Goal: Transaction & Acquisition: Purchase product/service

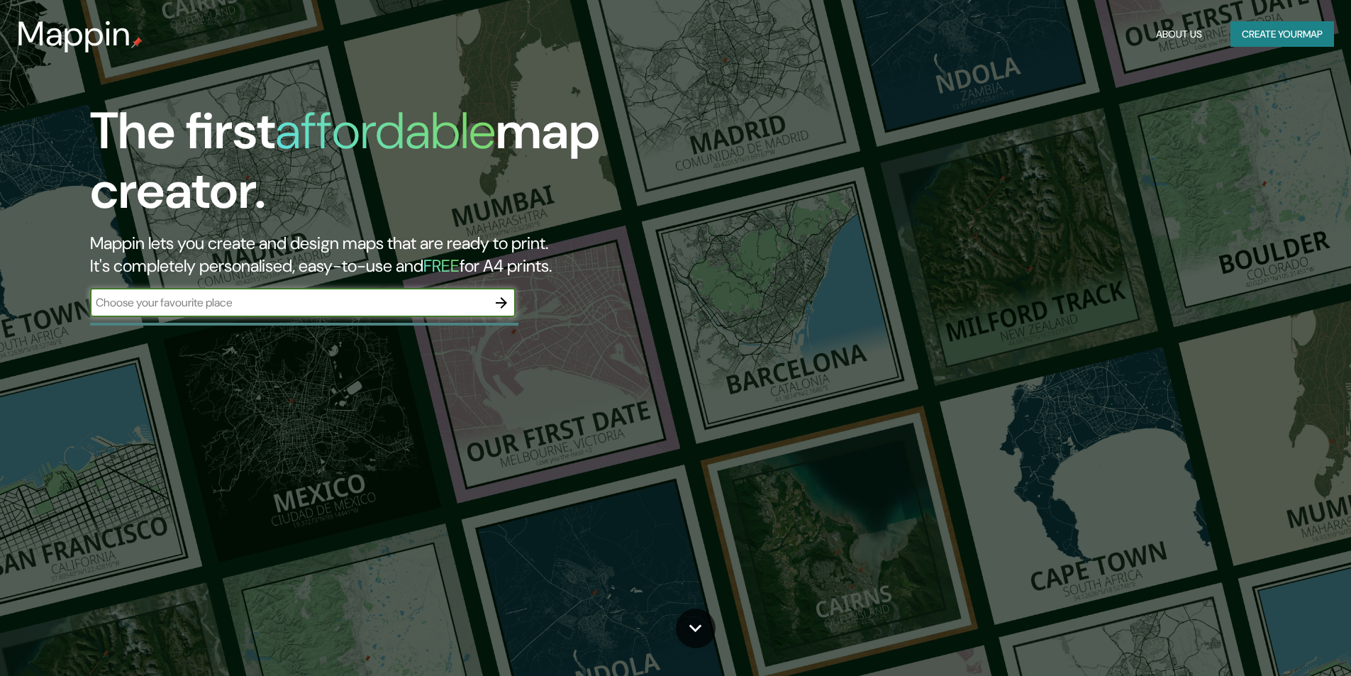
click at [459, 304] on input "text" at bounding box center [288, 302] width 397 height 16
type input "v"
click at [838, 367] on div "The first affordable map creator. Mappin lets you create and design maps that a…" at bounding box center [675, 338] width 1351 height 676
click at [836, 367] on div "The first affordable map creator. Mappin lets you create and design maps that a…" at bounding box center [675, 338] width 1351 height 676
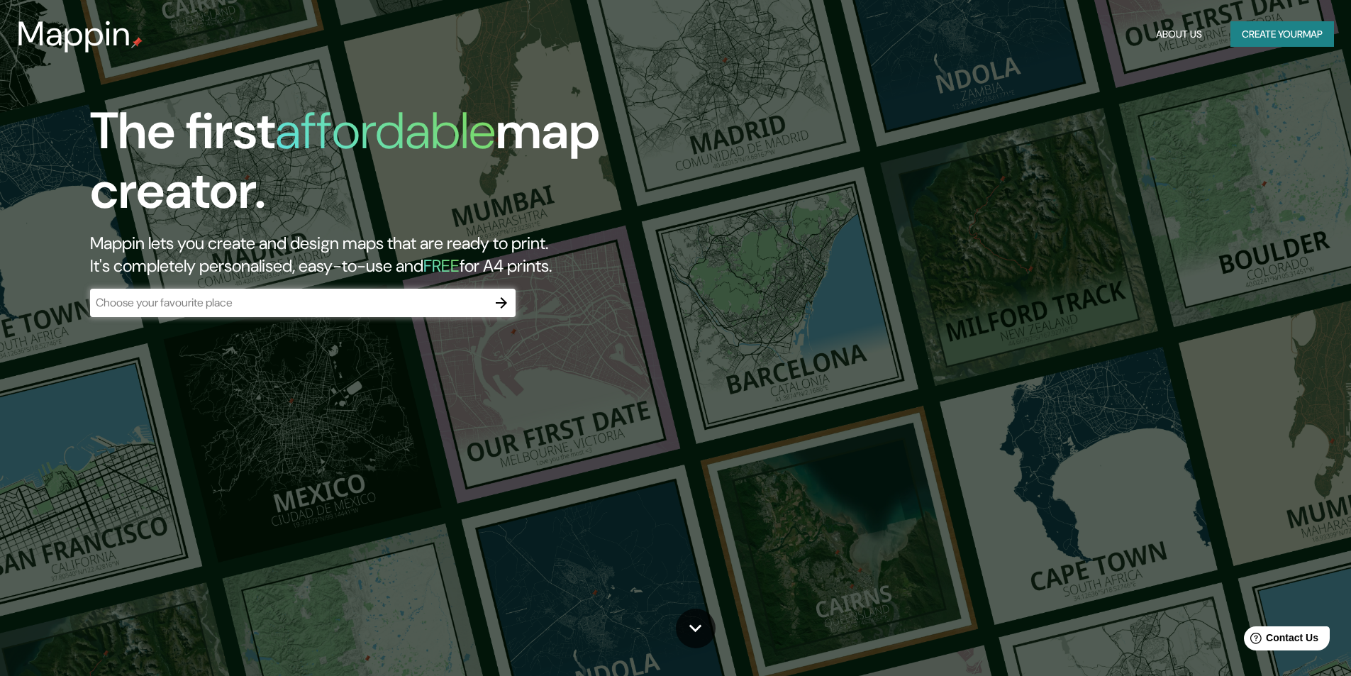
click at [835, 366] on div "The first affordable map creator. Mappin lets you create and design maps that a…" at bounding box center [675, 338] width 1351 height 676
click at [833, 365] on div "The first affordable map creator. Mappin lets you create and design maps that a…" at bounding box center [675, 338] width 1351 height 676
click at [832, 365] on div "The first affordable map creator. Mappin lets you create and design maps that a…" at bounding box center [675, 338] width 1351 height 676
click at [831, 365] on div "The first affordable map creator. Mappin lets you create and design maps that a…" at bounding box center [675, 338] width 1351 height 676
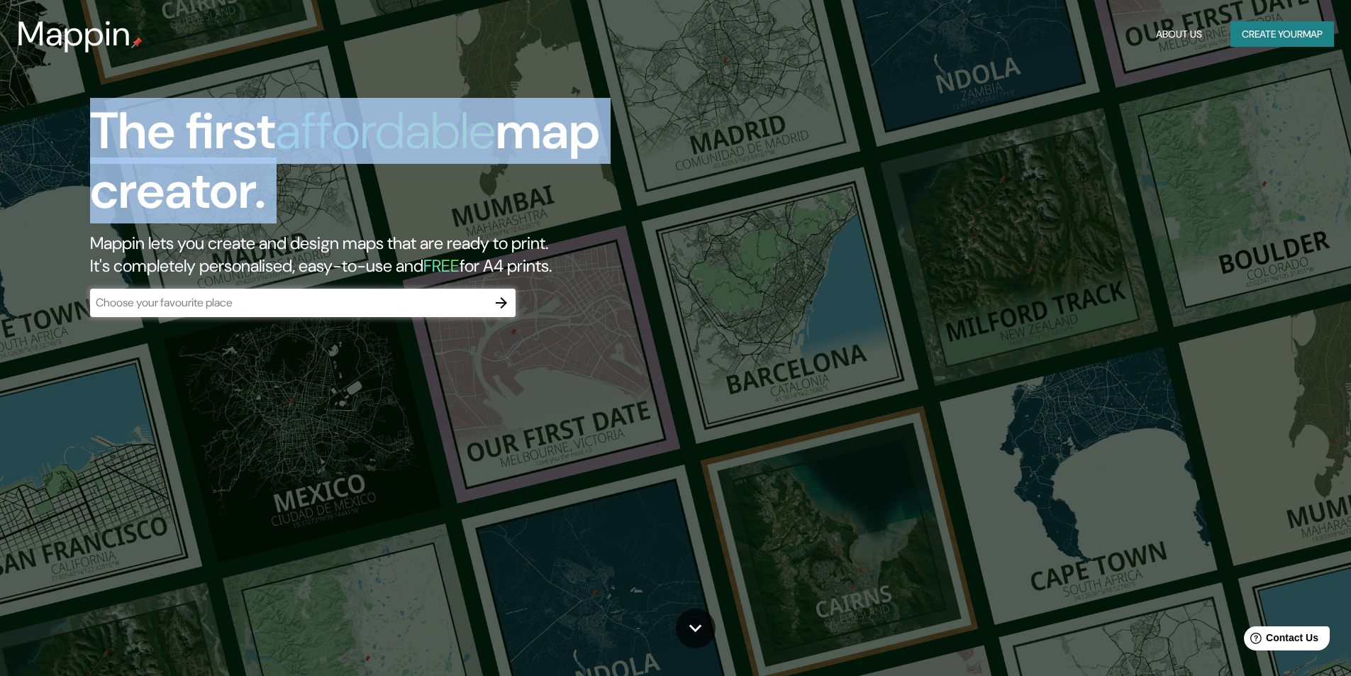
click at [831, 365] on div "The first affordable map creator. Mappin lets you create and design maps that a…" at bounding box center [675, 338] width 1351 height 676
click at [830, 364] on div "The first affordable map creator. Mappin lets you create and design maps that a…" at bounding box center [675, 338] width 1351 height 676
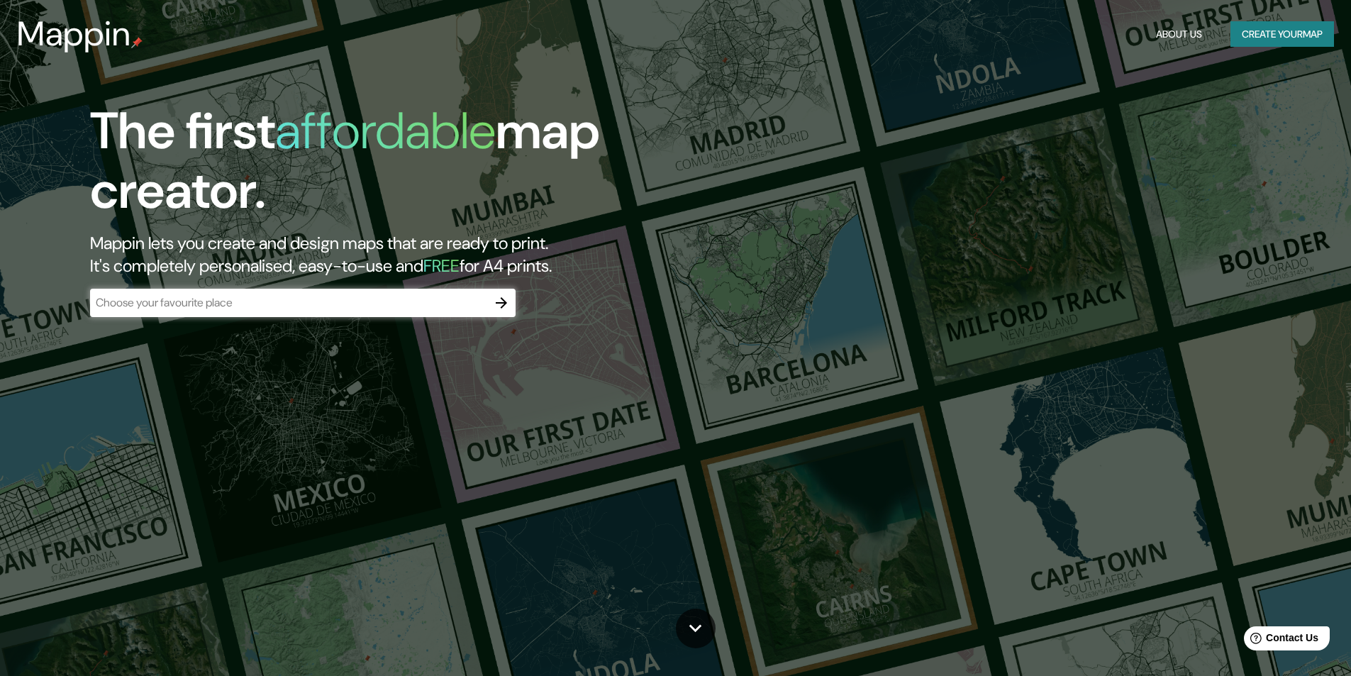
click at [830, 364] on div "The first affordable map creator. Mappin lets you create and design maps that a…" at bounding box center [675, 338] width 1351 height 676
click at [833, 367] on div "The first affordable map creator. Mappin lets you create and design maps that a…" at bounding box center [675, 338] width 1351 height 676
drag, startPoint x: 593, startPoint y: 371, endPoint x: 435, endPoint y: 317, distance: 166.4
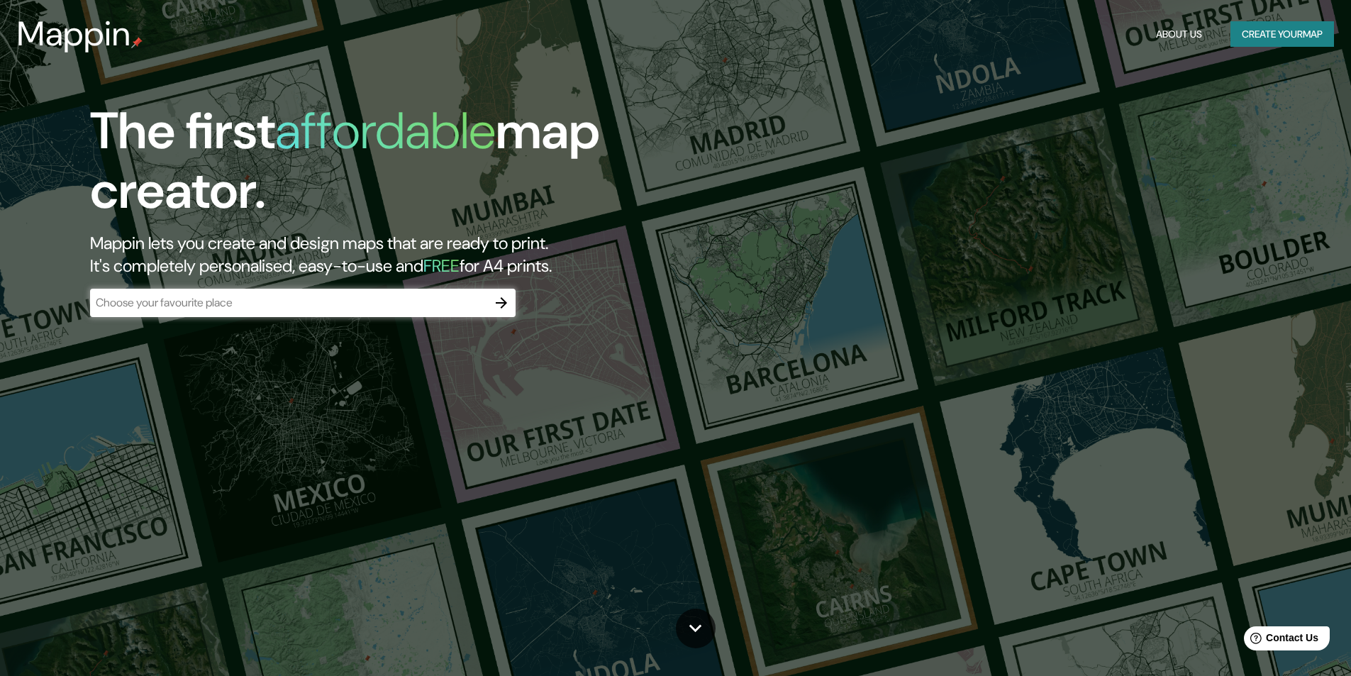
click at [562, 363] on div "The first affordable map creator. Mappin lets you create and design maps that a…" at bounding box center [675, 338] width 1351 height 676
click at [506, 310] on icon "button" at bounding box center [501, 302] width 17 height 17
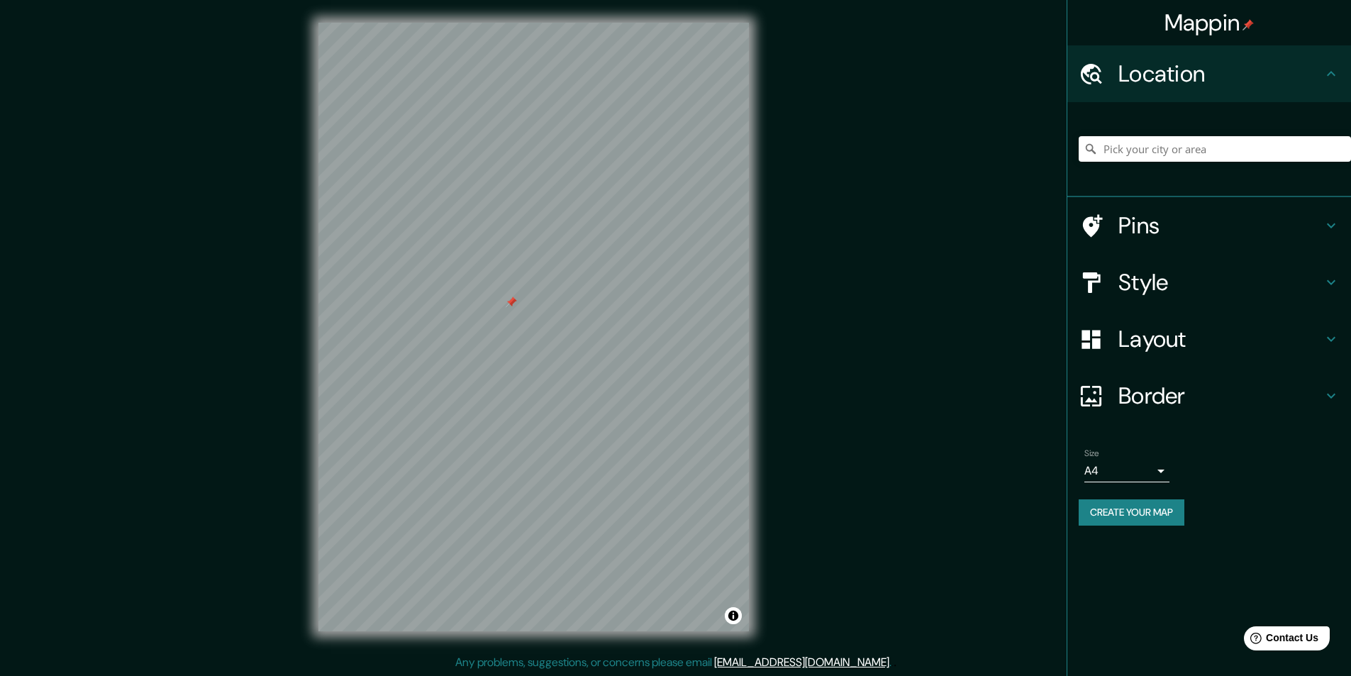
drag, startPoint x: 1151, startPoint y: 133, endPoint x: 1147, endPoint y: 154, distance: 21.0
click at [1150, 140] on div at bounding box center [1215, 148] width 272 height 71
click at [1147, 154] on input "Pick your city or area" at bounding box center [1215, 149] width 272 height 26
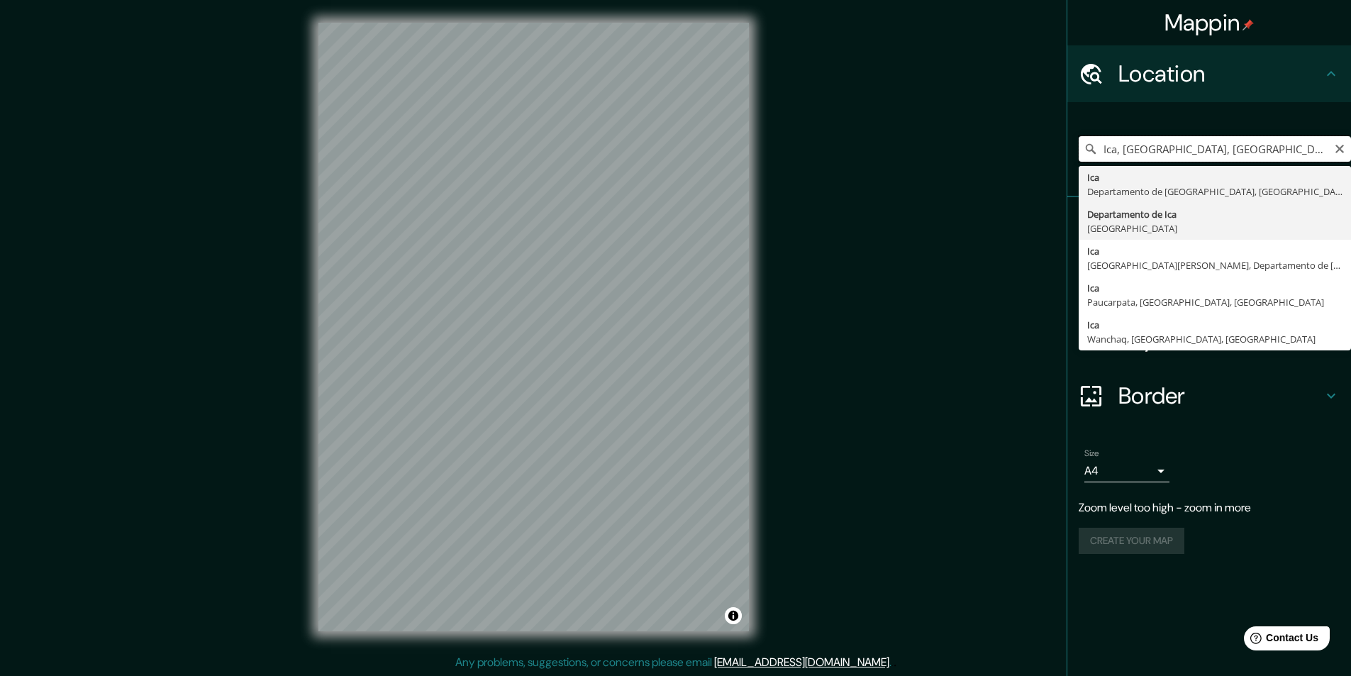
drag, startPoint x: 1168, startPoint y: 152, endPoint x: 1156, endPoint y: 238, distance: 86.7
click at [1098, 162] on div "Ica, [GEOGRAPHIC_DATA], [GEOGRAPHIC_DATA] Ica [GEOGRAPHIC_DATA], [GEOGRAPHIC_DA…" at bounding box center [1215, 148] width 272 height 71
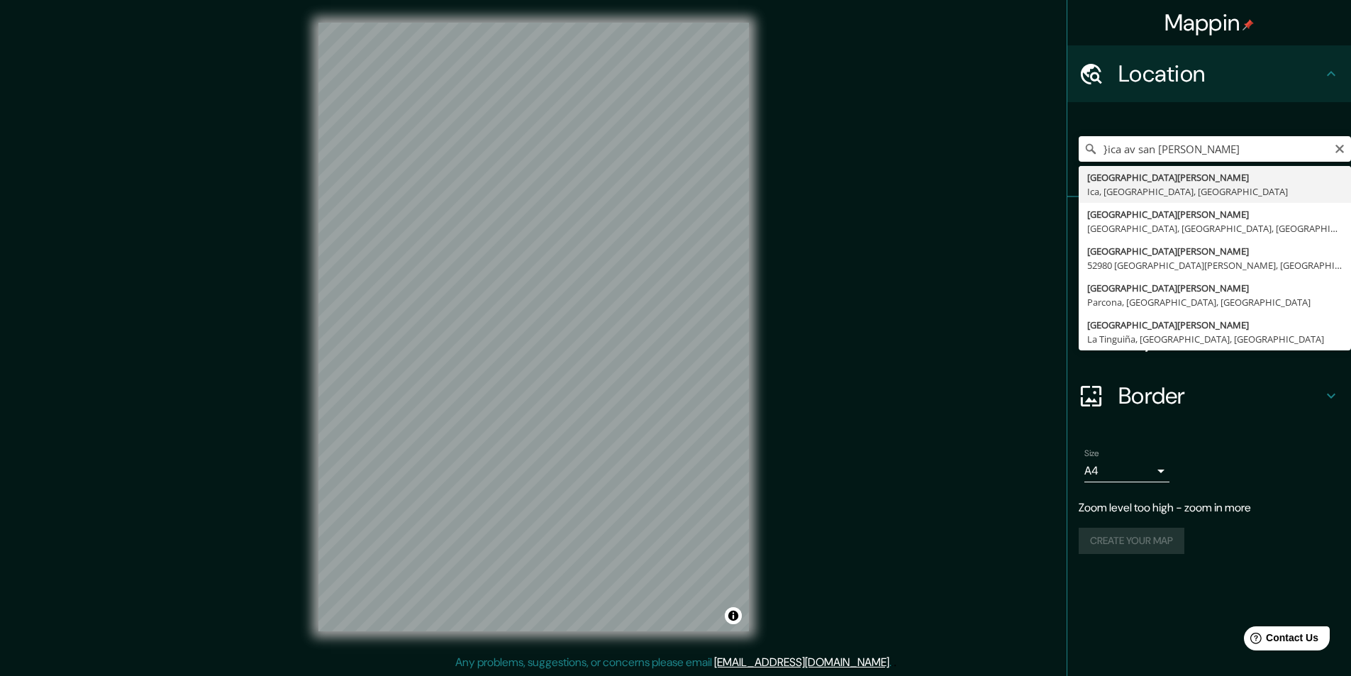
type input "[GEOGRAPHIC_DATA][PERSON_NAME], [GEOGRAPHIC_DATA], [GEOGRAPHIC_DATA], [GEOGRAPH…"
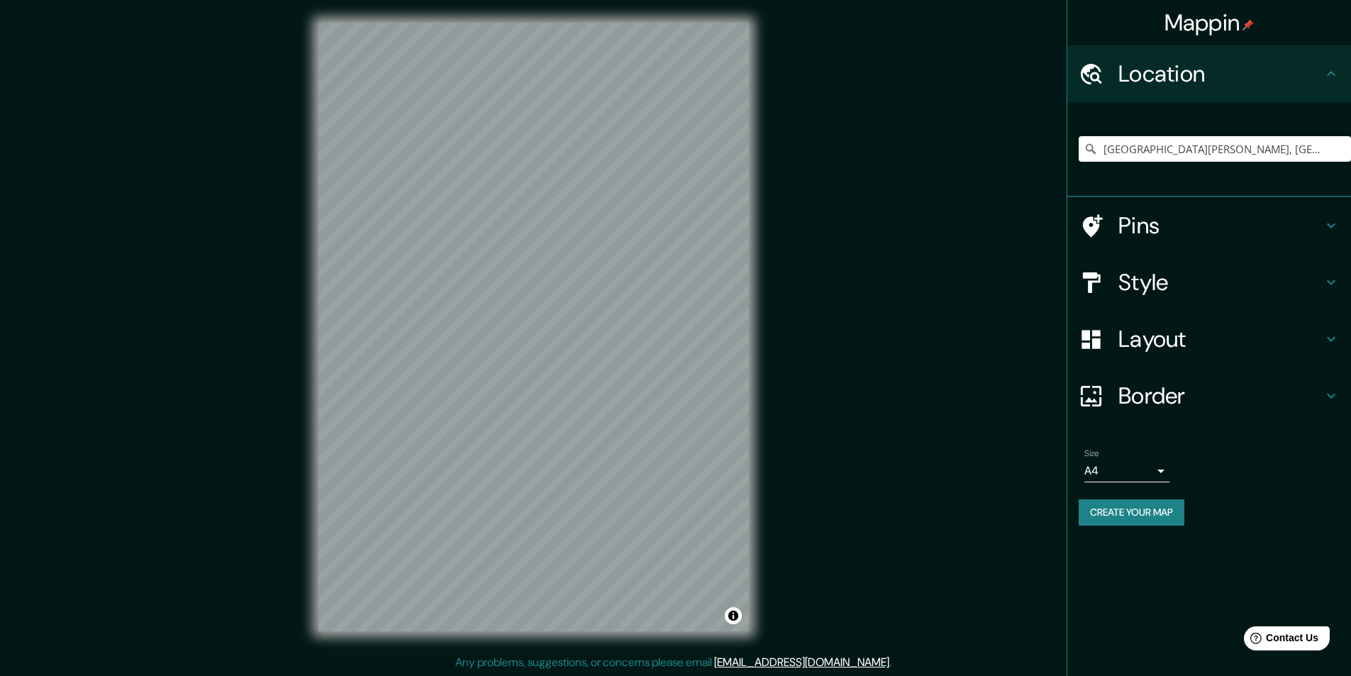
click at [1123, 281] on h4 "Style" at bounding box center [1220, 282] width 204 height 28
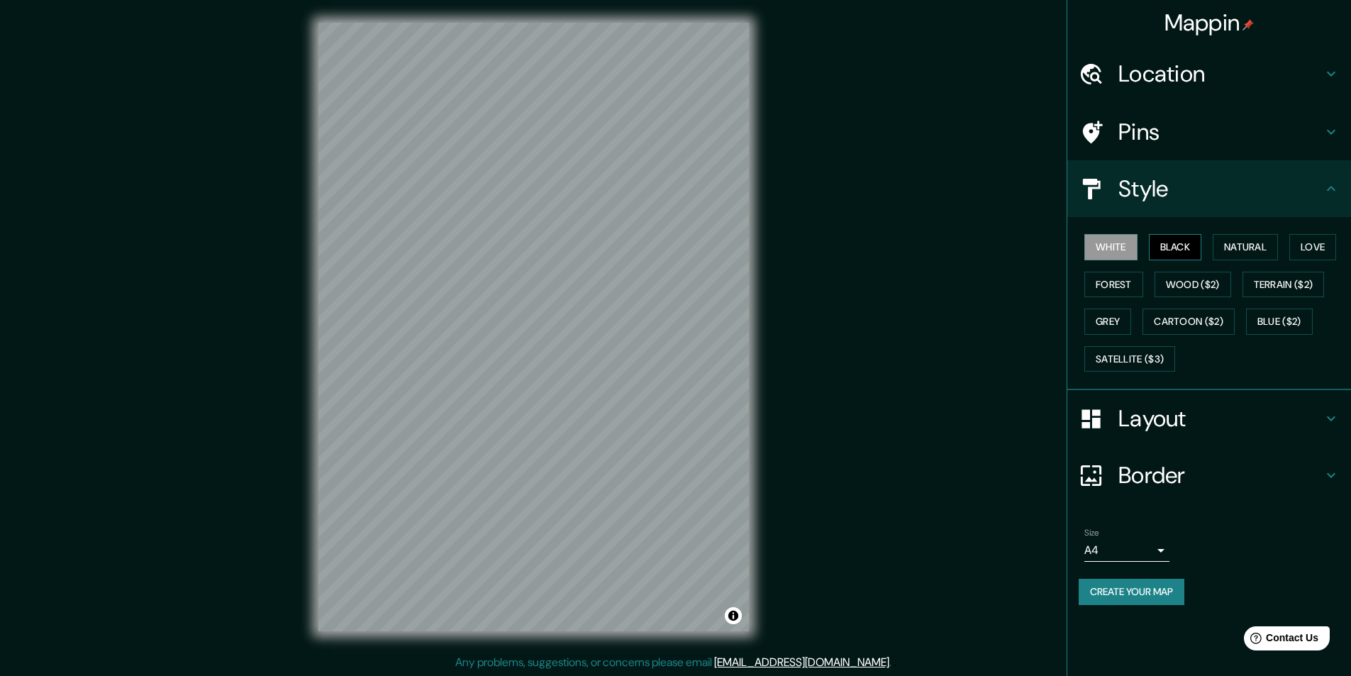
drag, startPoint x: 1166, startPoint y: 235, endPoint x: 1182, endPoint y: 256, distance: 25.8
click at [1167, 240] on button "Black" at bounding box center [1175, 247] width 53 height 26
click at [1248, 253] on button "Natural" at bounding box center [1245, 247] width 65 height 26
click at [1324, 255] on button "Love" at bounding box center [1312, 247] width 47 height 26
click at [1318, 295] on button "Terrain ($2)" at bounding box center [1284, 285] width 82 height 26
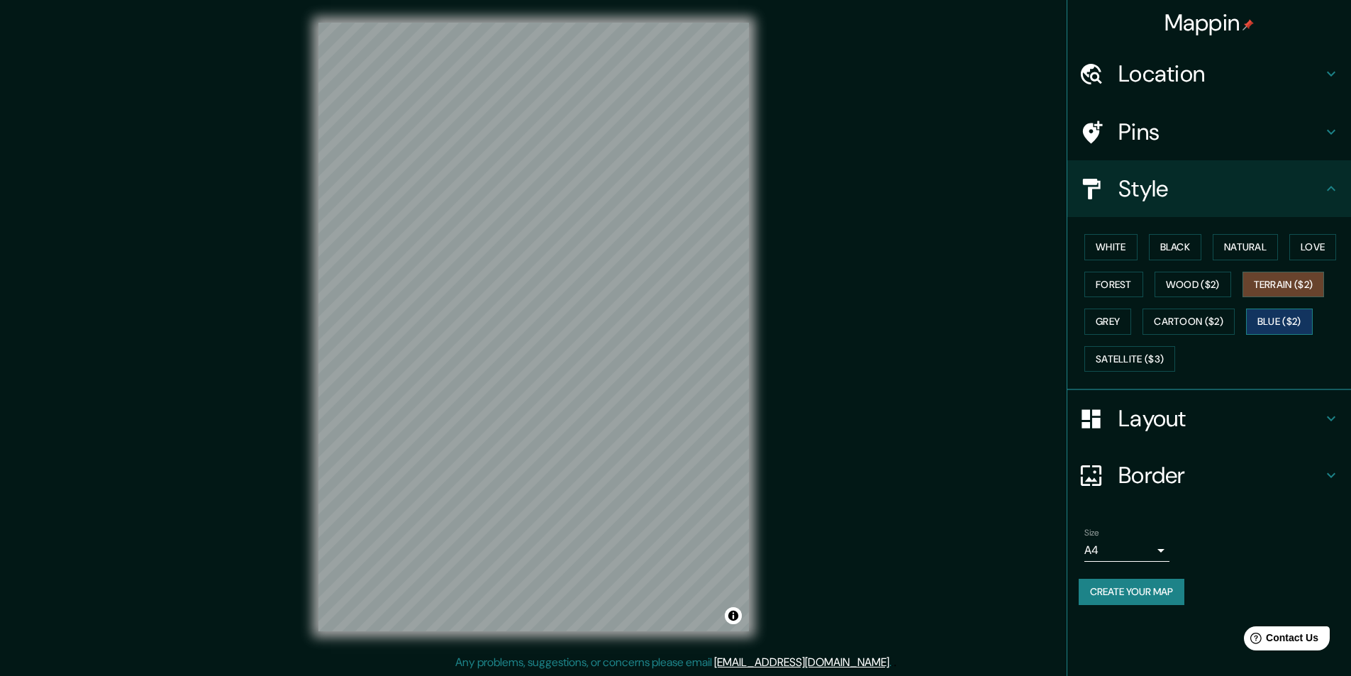
click at [1311, 328] on button "Blue ($2)" at bounding box center [1279, 322] width 67 height 26
drag, startPoint x: 1165, startPoint y: 330, endPoint x: 1188, endPoint y: 296, distance: 40.7
click at [1165, 331] on button "Cartoon ($2)" at bounding box center [1189, 322] width 92 height 26
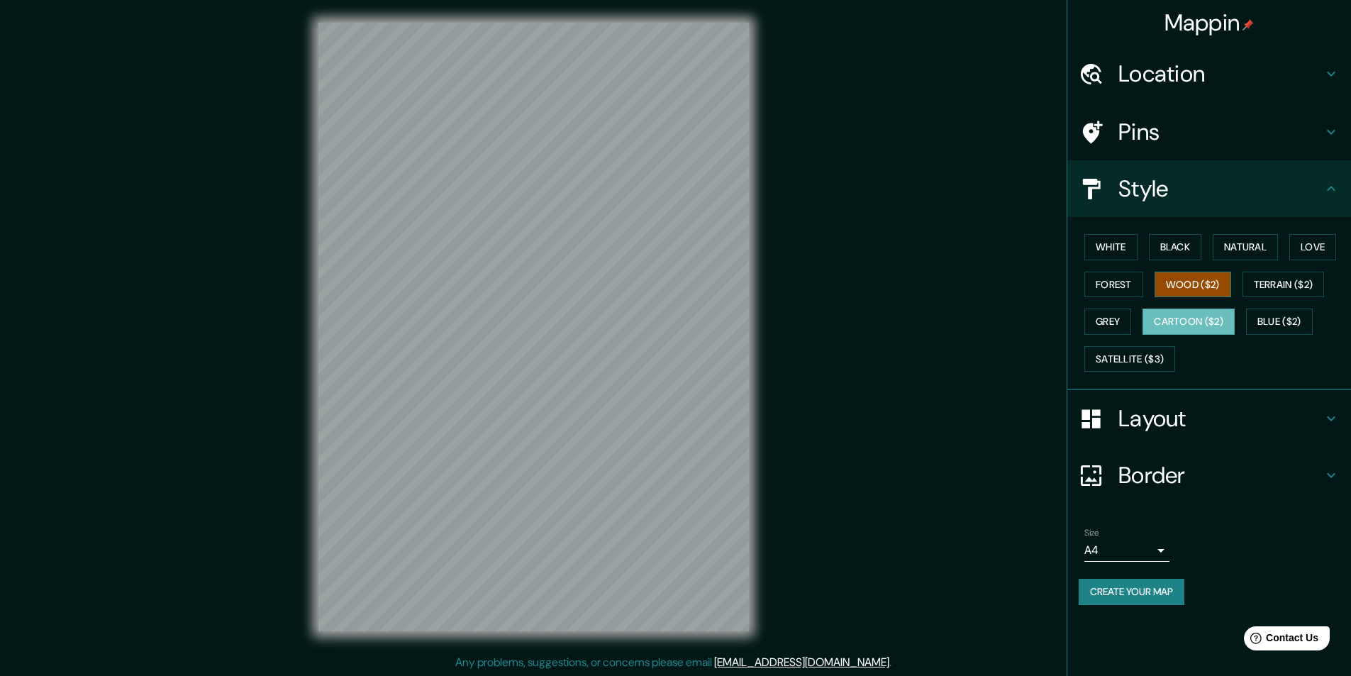
click at [1192, 294] on button "Wood ($2)" at bounding box center [1193, 285] width 77 height 26
drag, startPoint x: 1116, startPoint y: 279, endPoint x: 1116, endPoint y: 326, distance: 46.1
click at [1117, 282] on button "Forest" at bounding box center [1113, 285] width 59 height 26
click at [1182, 244] on button "Black" at bounding box center [1175, 247] width 53 height 26
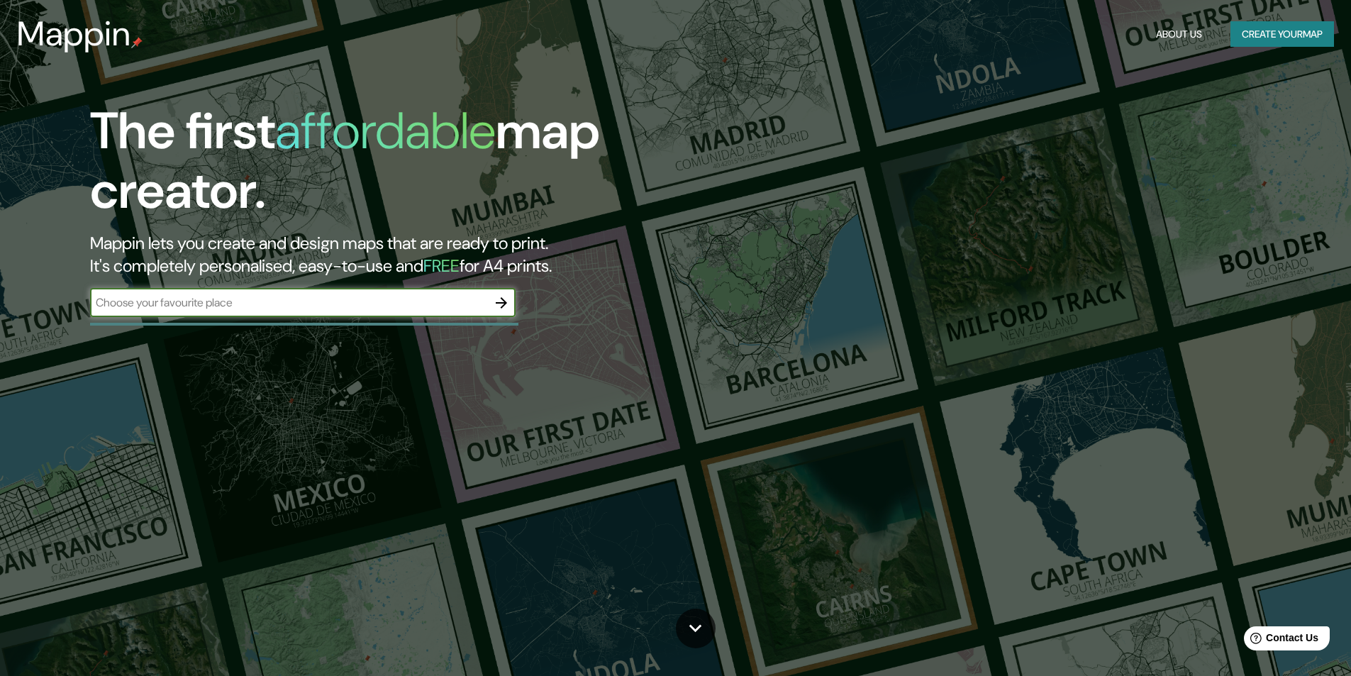
click at [506, 308] on icon "button" at bounding box center [501, 302] width 17 height 17
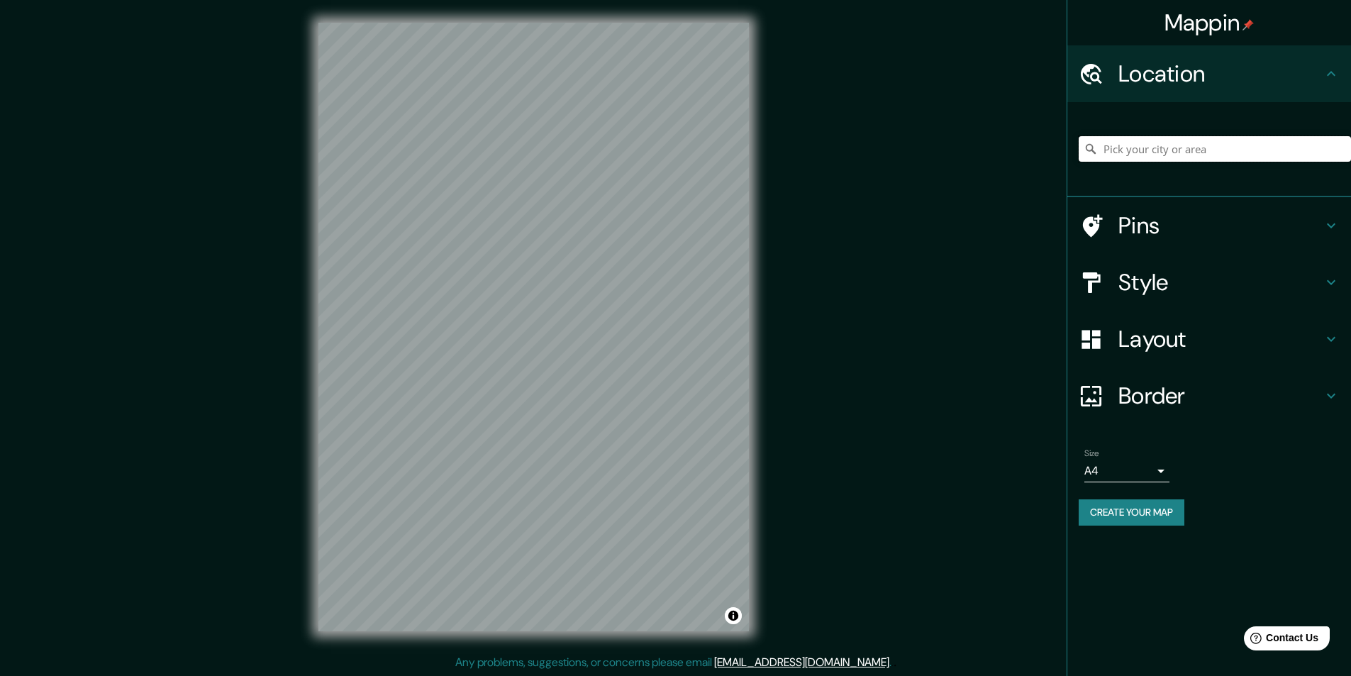
click at [1116, 158] on input "Pick your city or area" at bounding box center [1215, 149] width 272 height 26
type input "San Martín, Parcona, Departamento de Ica, Perú"
click at [1171, 277] on h4 "Style" at bounding box center [1220, 282] width 204 height 28
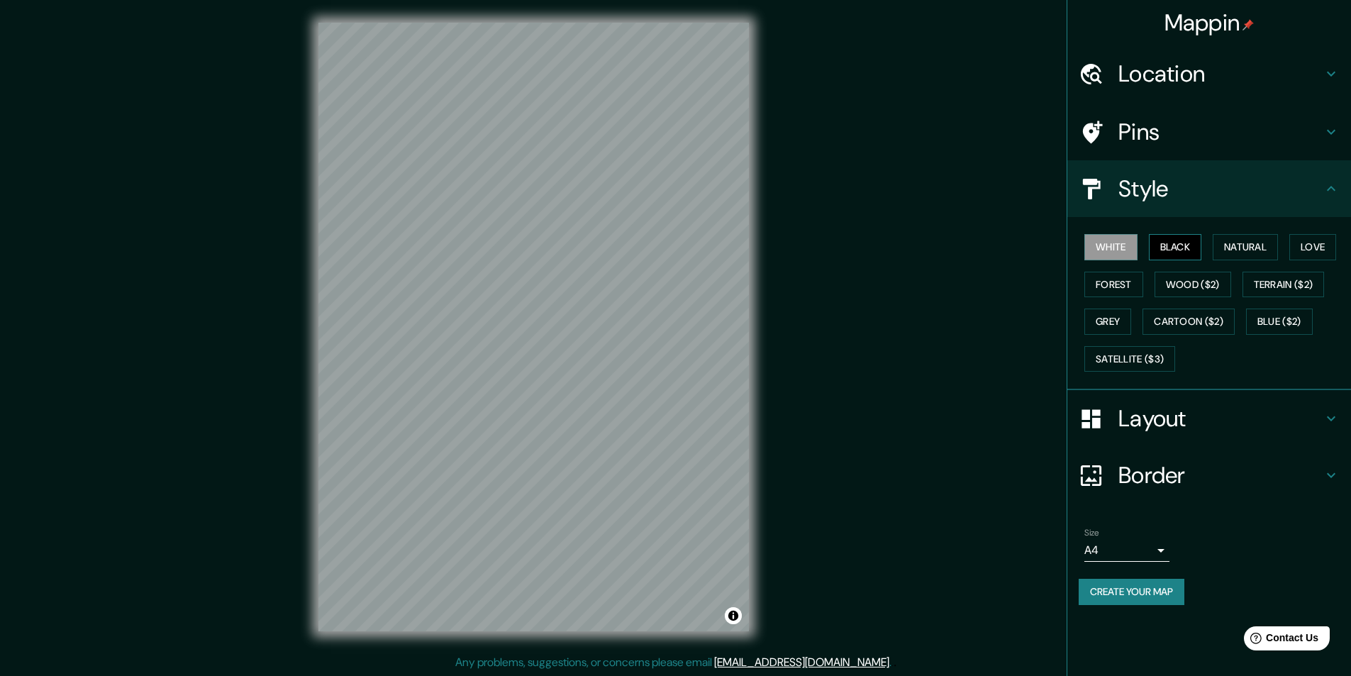
click at [1170, 254] on button "Black" at bounding box center [1175, 247] width 53 height 26
click at [1185, 254] on button "Black" at bounding box center [1175, 247] width 53 height 26
drag, startPoint x: 1237, startPoint y: 250, endPoint x: 1275, endPoint y: 260, distance: 39.4
click at [1241, 251] on button "Natural" at bounding box center [1245, 247] width 65 height 26
click at [1306, 251] on button "Love" at bounding box center [1312, 247] width 47 height 26
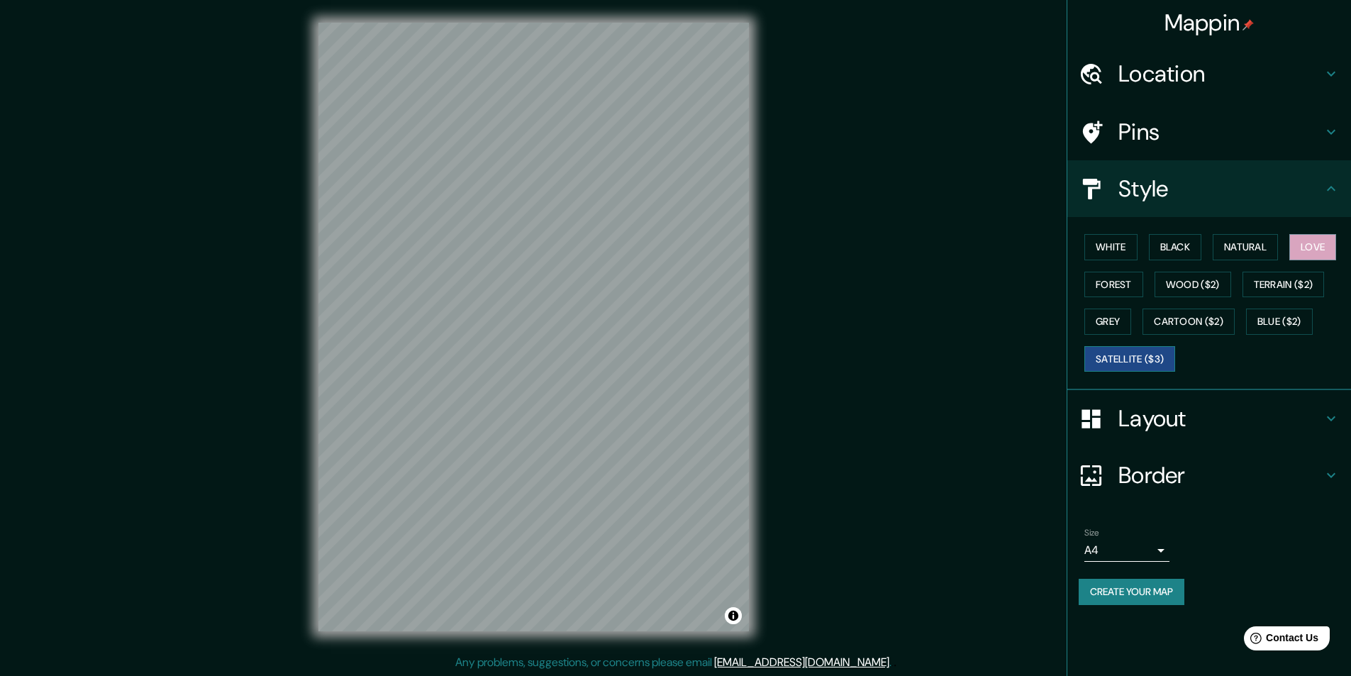
click at [1137, 360] on button "Satellite ($3)" at bounding box center [1129, 359] width 91 height 26
click at [1121, 321] on button "Grey" at bounding box center [1107, 322] width 47 height 26
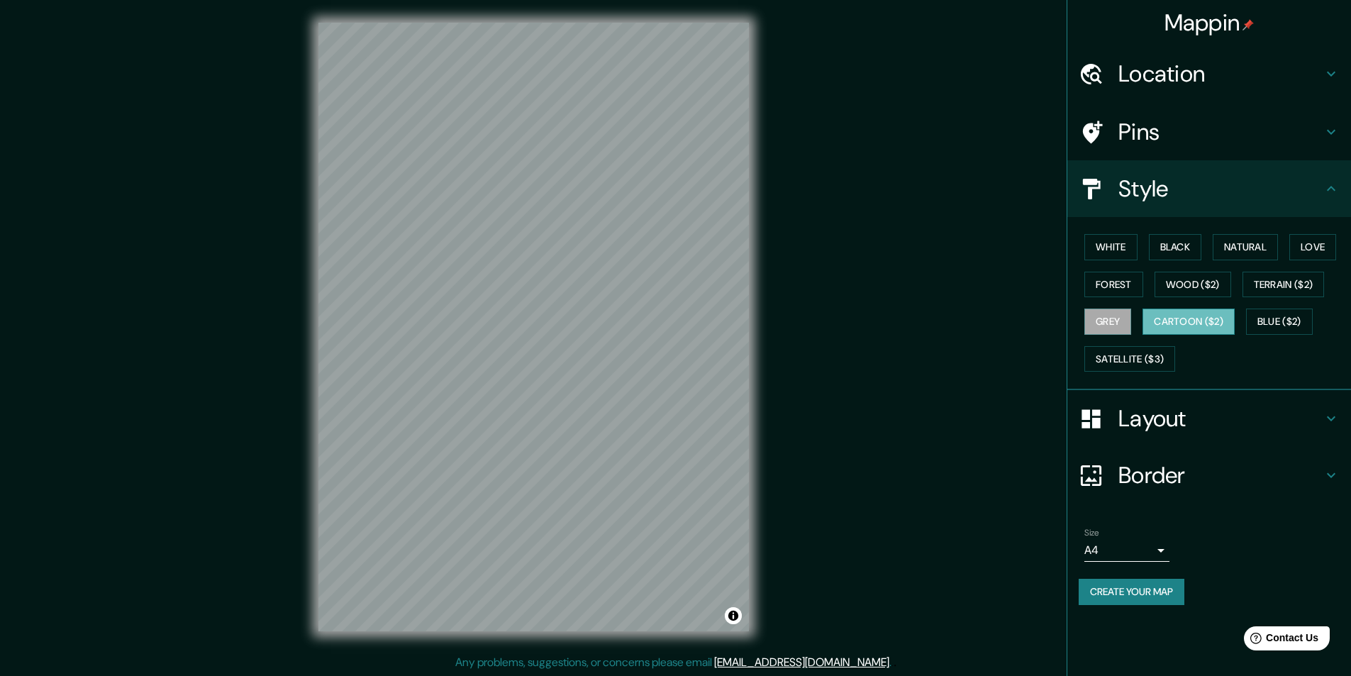
click at [1188, 321] on button "Cartoon ($2)" at bounding box center [1189, 322] width 92 height 26
click at [1287, 313] on button "Blue ($2)" at bounding box center [1279, 322] width 67 height 26
click at [1199, 246] on button "Black" at bounding box center [1175, 247] width 53 height 26
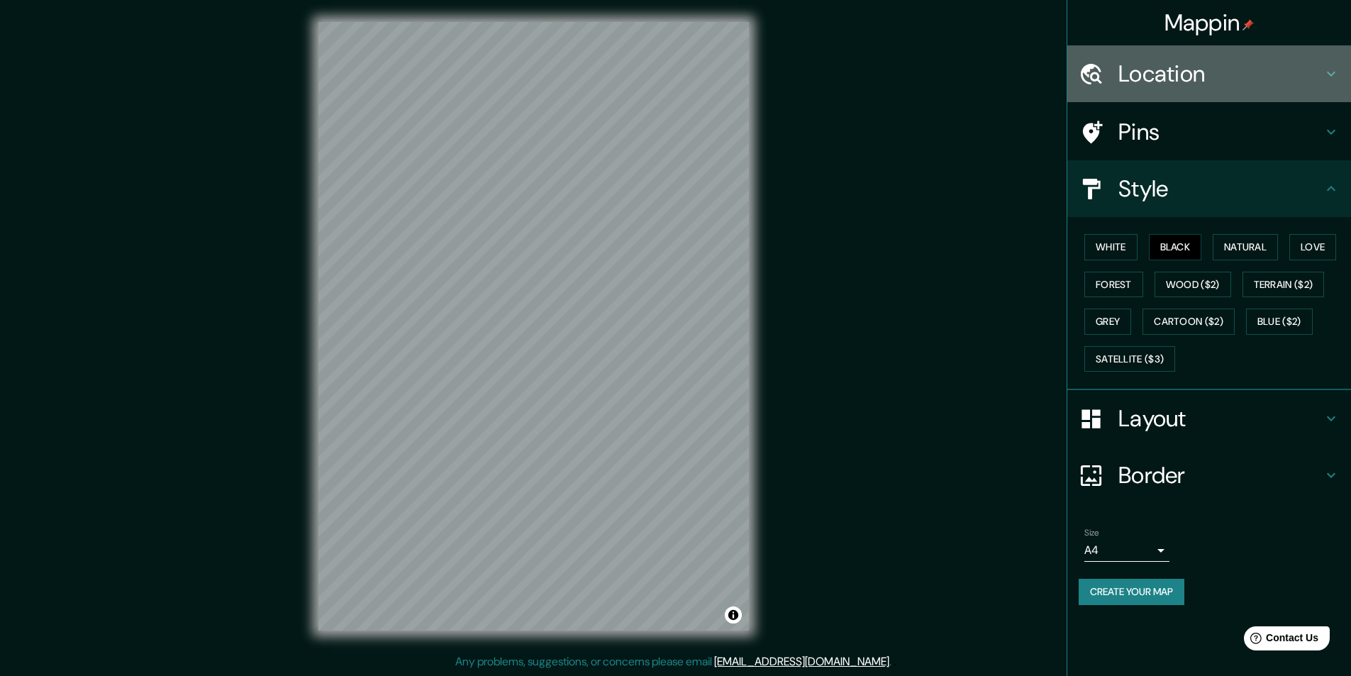
drag, startPoint x: 1189, startPoint y: 68, endPoint x: 1066, endPoint y: 372, distance: 328.1
click at [1189, 70] on h4 "Location" at bounding box center [1220, 74] width 204 height 28
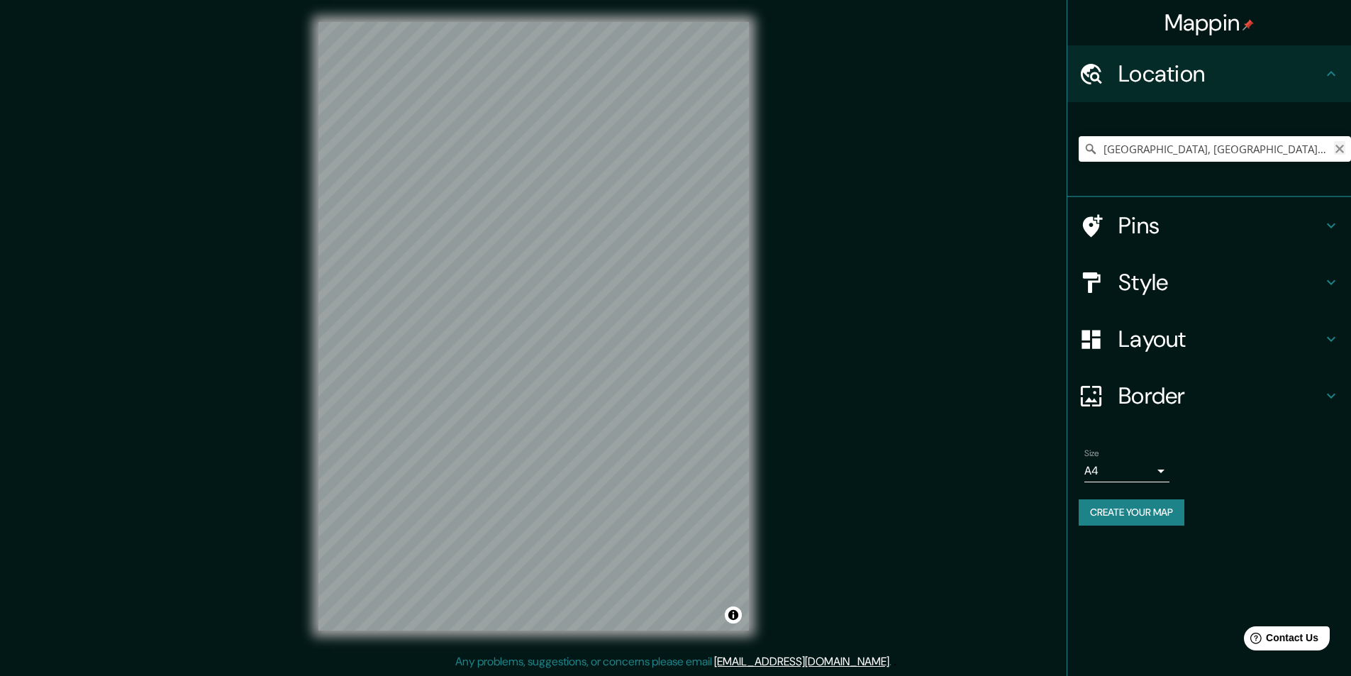
click at [1340, 148] on icon "Clear" at bounding box center [1339, 148] width 11 height 11
click at [1340, 157] on input "San Martín, Parcona, Departamento de Ica, Perú" at bounding box center [1215, 149] width 272 height 26
type input "San Martín, Parcona, Departamento de Ica, Perú"
click at [1340, 145] on icon "Clear" at bounding box center [1339, 148] width 11 height 11
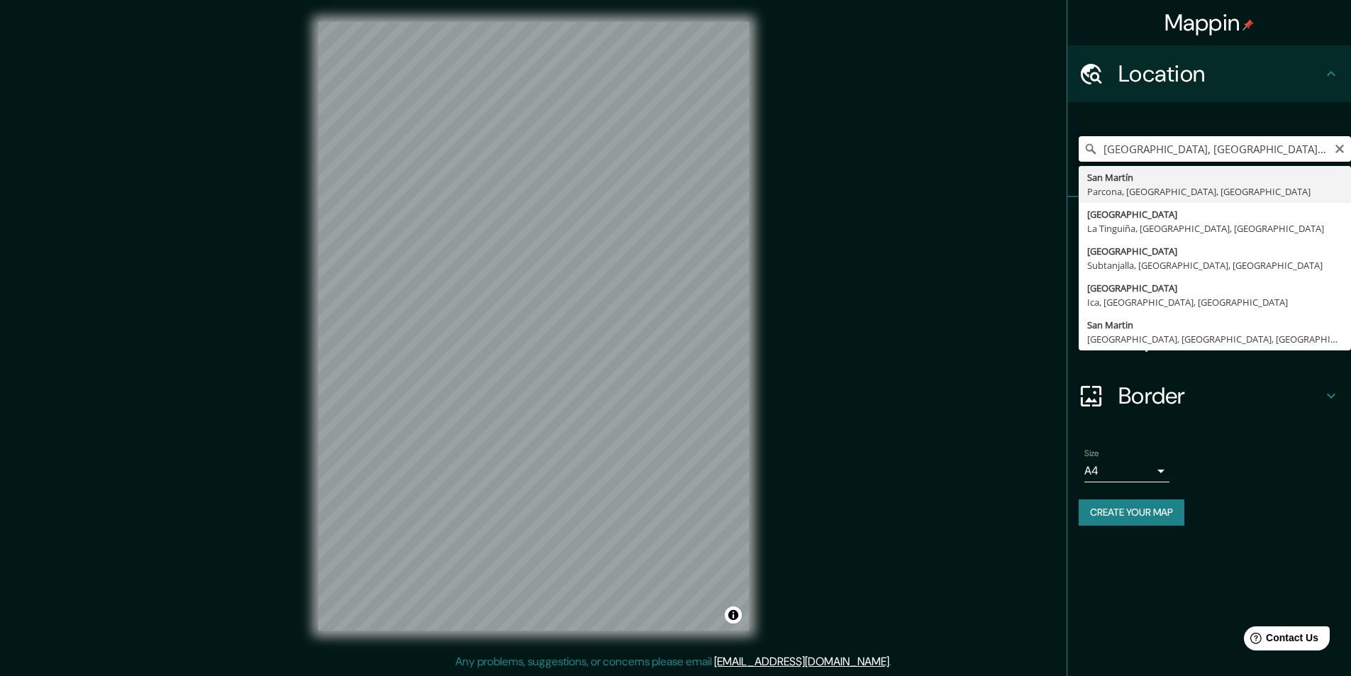
type input "San Martín, Parcona, Departamento de Ica, Perú"
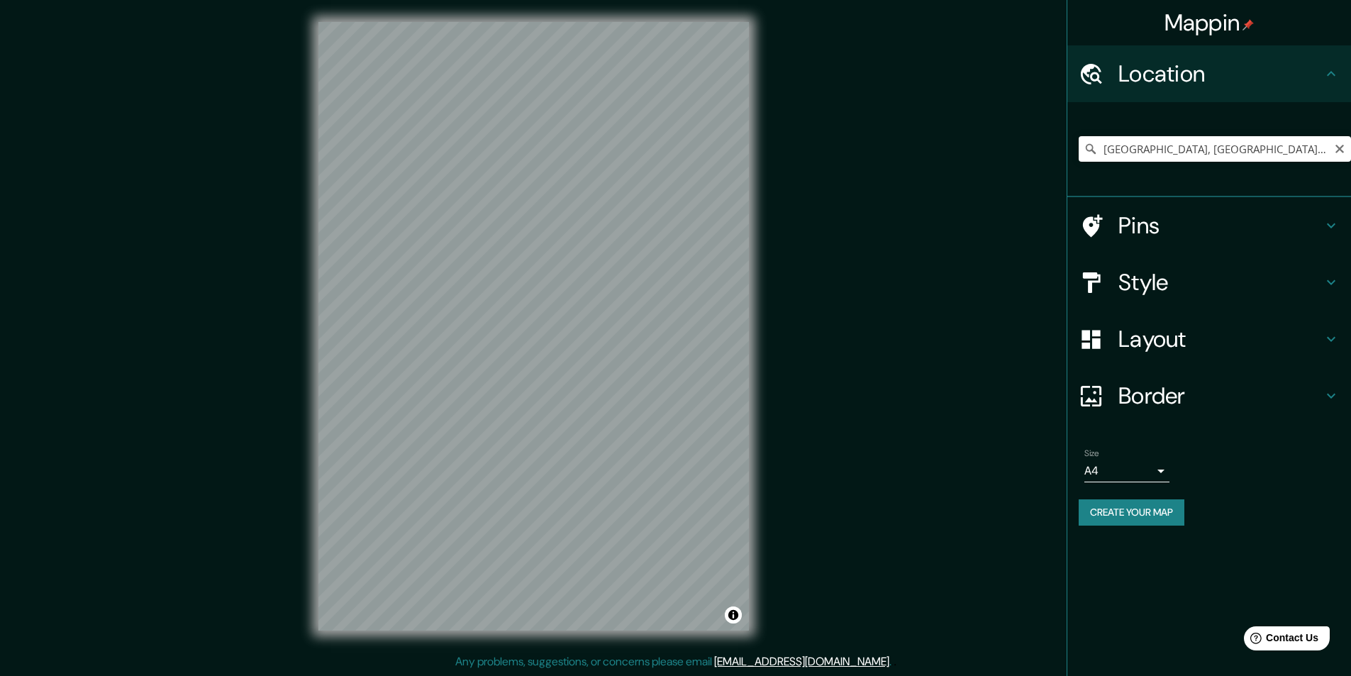
click at [1336, 152] on icon "Clear" at bounding box center [1340, 149] width 9 height 9
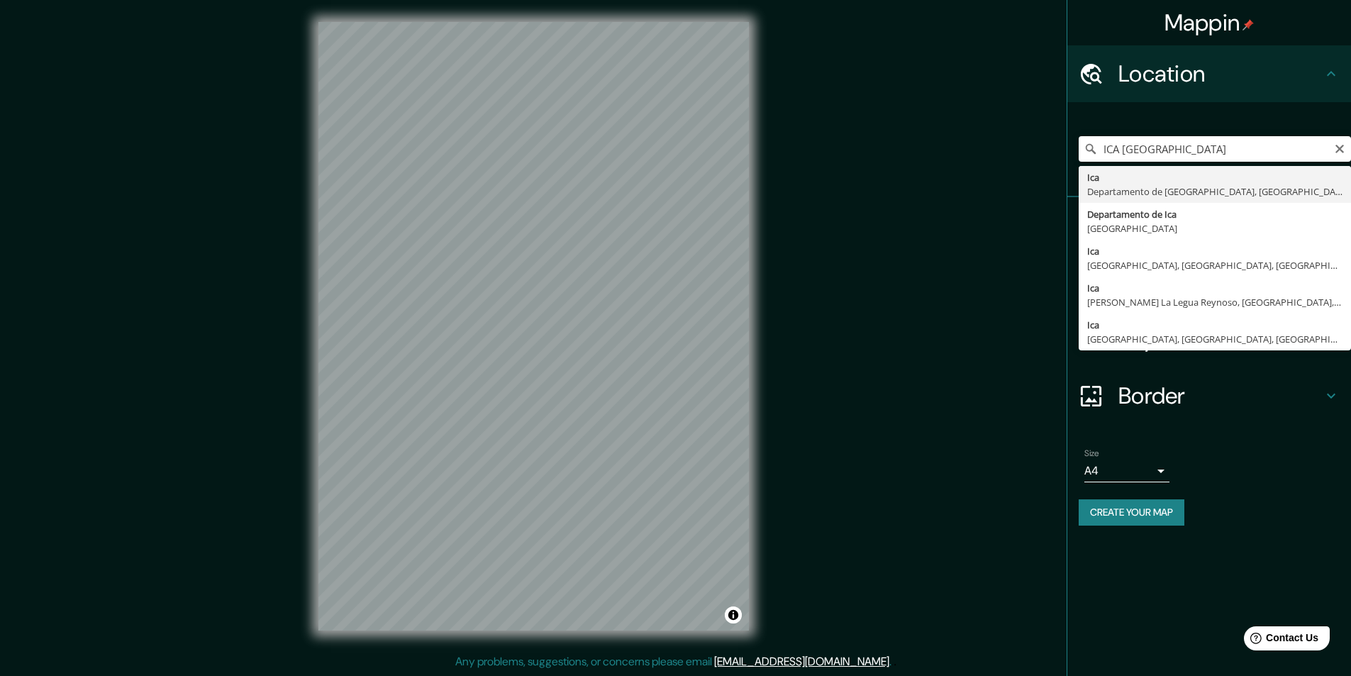
type input "Ica, [GEOGRAPHIC_DATA], [GEOGRAPHIC_DATA]"
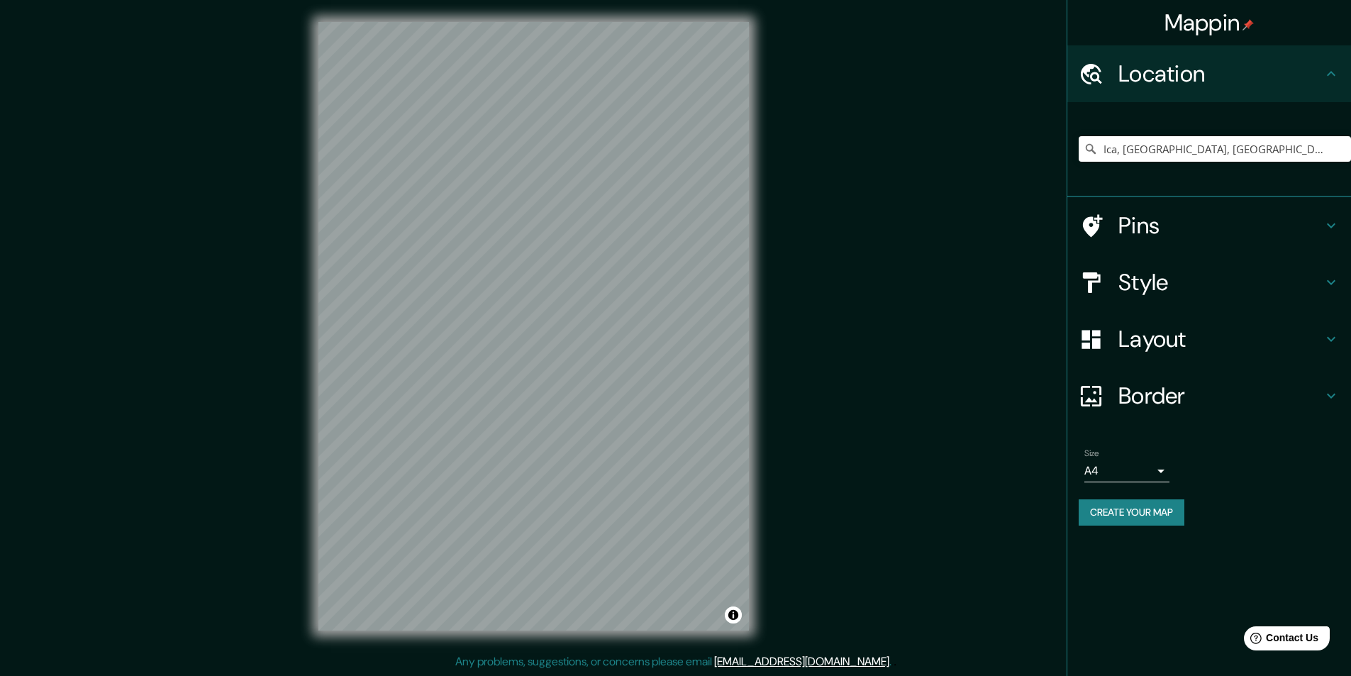
click at [1166, 226] on h4 "Pins" at bounding box center [1220, 225] width 204 height 28
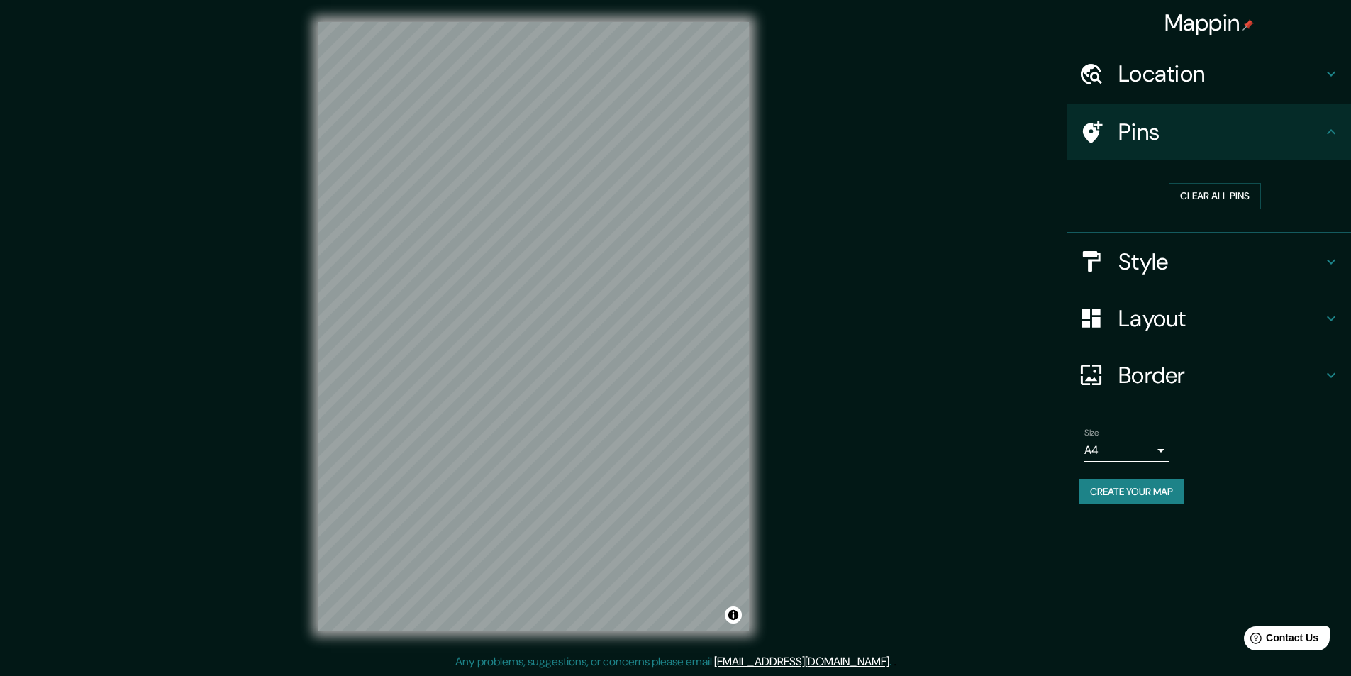
click at [1166, 306] on h4 "Layout" at bounding box center [1220, 318] width 204 height 28
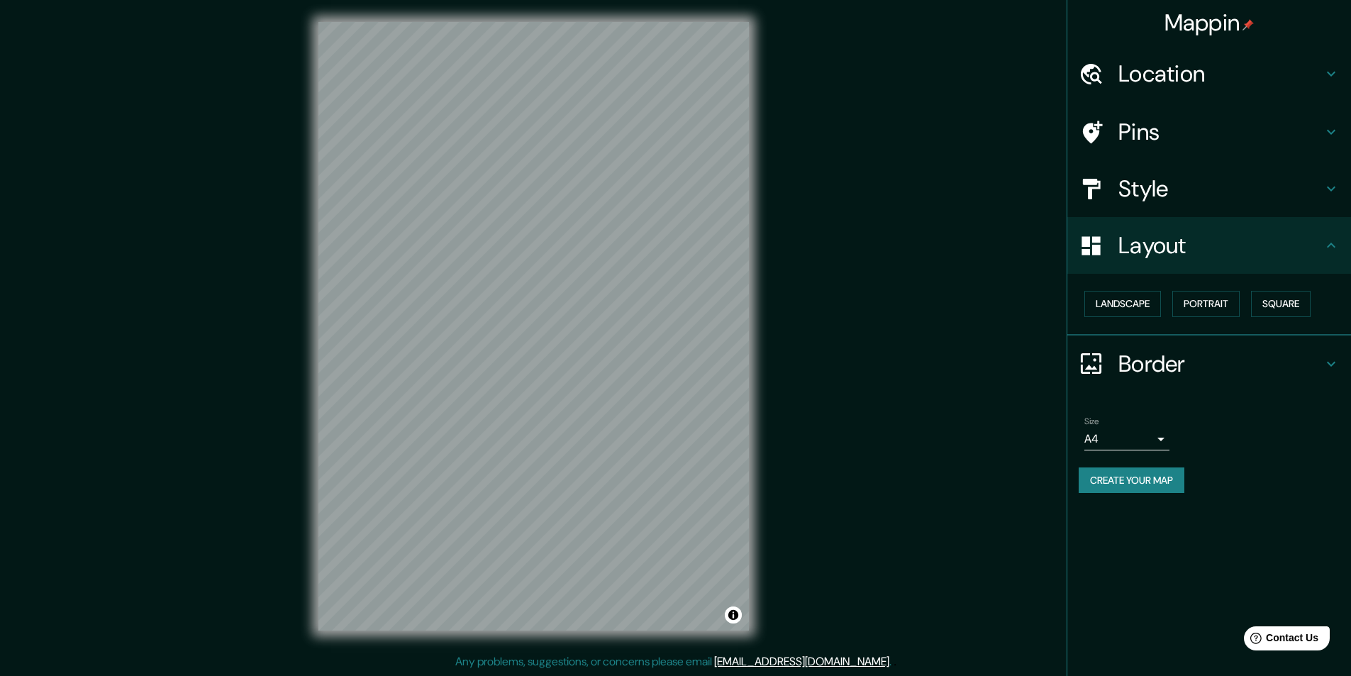
click at [1186, 218] on div "Layout" at bounding box center [1209, 245] width 284 height 57
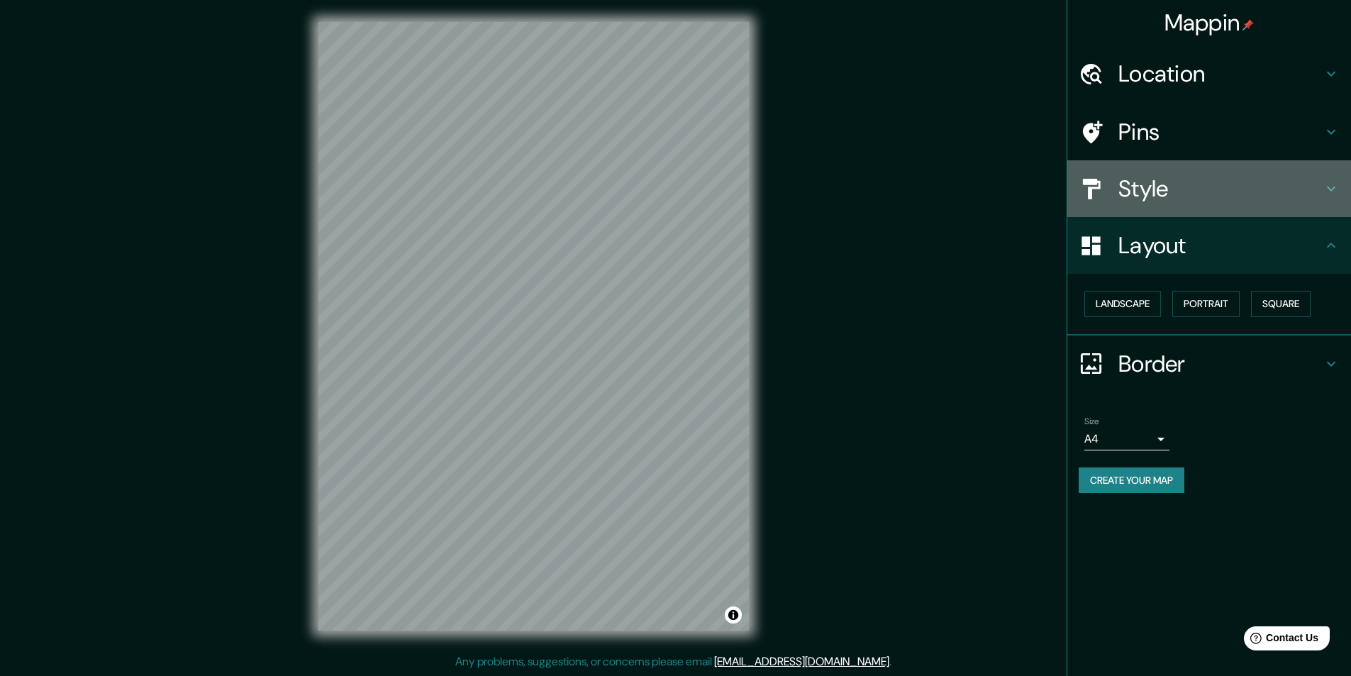
click at [1193, 194] on h4 "Style" at bounding box center [1220, 188] width 204 height 28
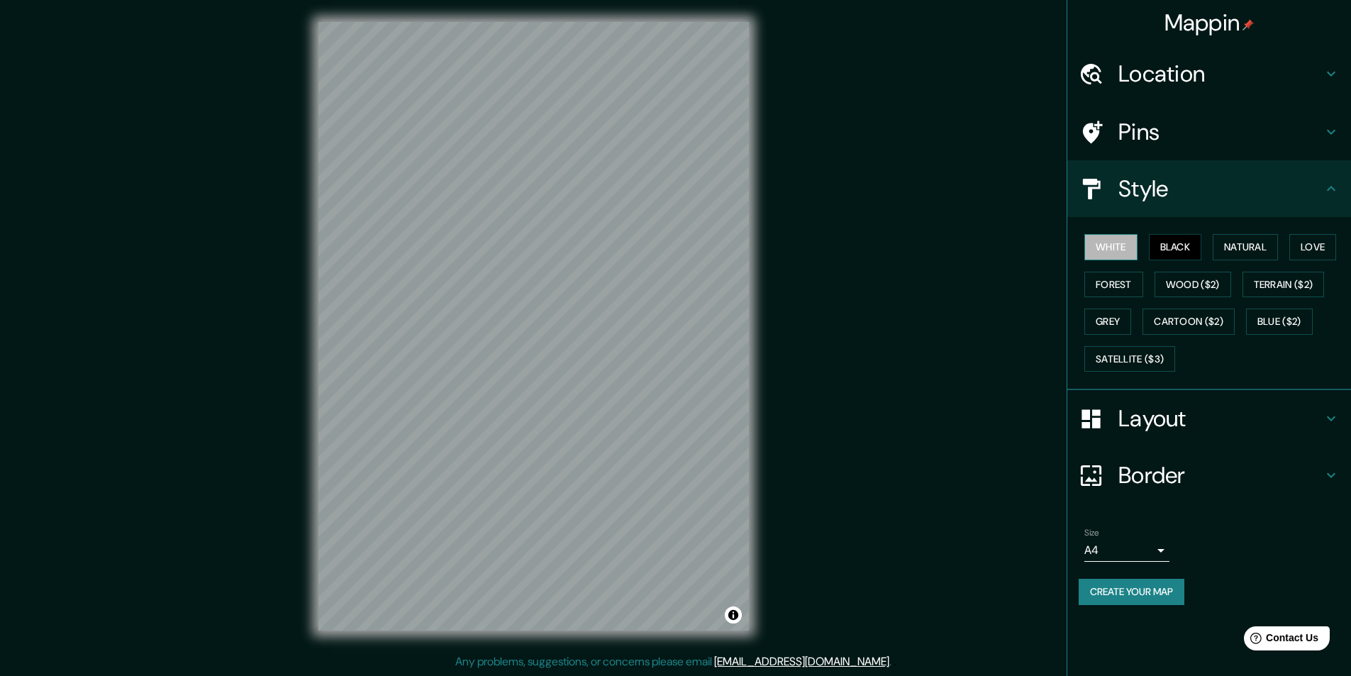
click at [1118, 243] on button "White" at bounding box center [1110, 247] width 53 height 26
click at [1140, 353] on button "Satellite ($3)" at bounding box center [1129, 359] width 91 height 26
click at [1184, 250] on button "Black" at bounding box center [1175, 247] width 53 height 26
click at [1256, 242] on button "Natural" at bounding box center [1245, 247] width 65 height 26
